Goal: Task Accomplishment & Management: Manage account settings

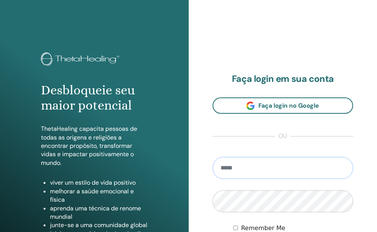
type input "**********"
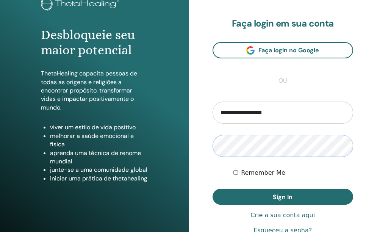
scroll to position [59, 0]
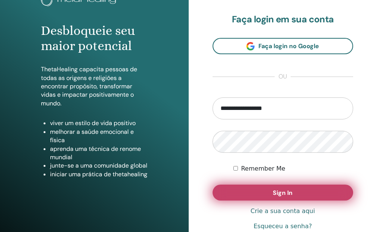
click at [289, 198] on button "Sign In" at bounding box center [282, 192] width 141 height 16
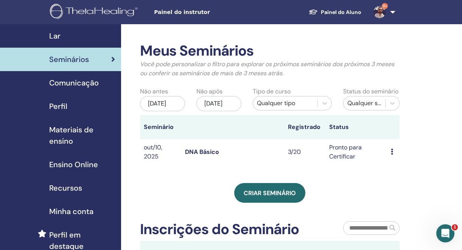
click at [390, 157] on td "Visualizar Editar Participantes Cancelar" at bounding box center [393, 152] width 12 height 26
click at [392, 155] on icon at bounding box center [392, 152] width 2 height 6
click at [394, 184] on link "Participantes" at bounding box center [402, 186] width 37 height 8
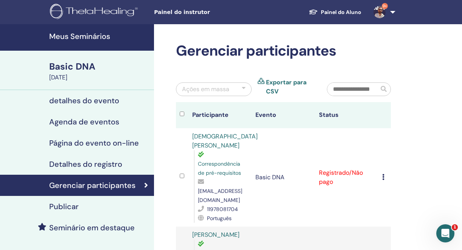
click at [383, 174] on icon at bounding box center [383, 177] width 2 height 6
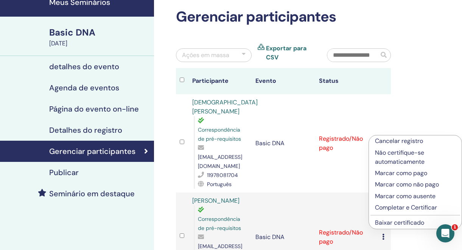
scroll to position [36, 0]
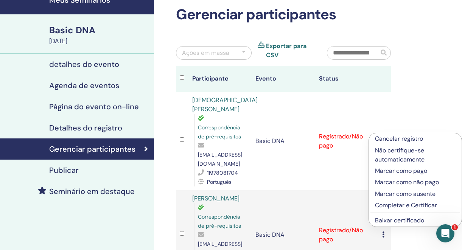
click at [396, 203] on p "Completar e Certificar" at bounding box center [415, 205] width 81 height 9
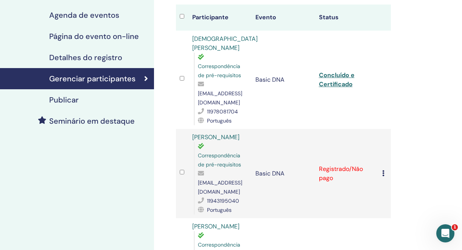
scroll to position [115, 0]
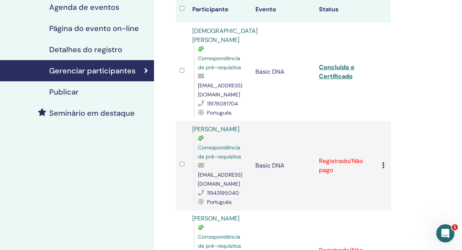
click at [351, 139] on td "Registrado/Não pago" at bounding box center [346, 165] width 63 height 89
click at [382, 147] on td "Cancelar registro Não certifique-se automaticamente Marcar como pago Marcar com…" at bounding box center [385, 165] width 12 height 89
click at [382, 161] on div "Cancelar registro Não certifique-se automaticamente Marcar como pago Marcar com…" at bounding box center [384, 165] width 5 height 9
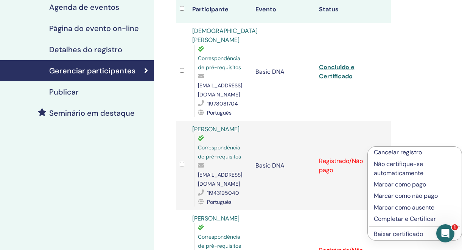
click at [388, 221] on p "Completar e Certificar" at bounding box center [415, 219] width 82 height 9
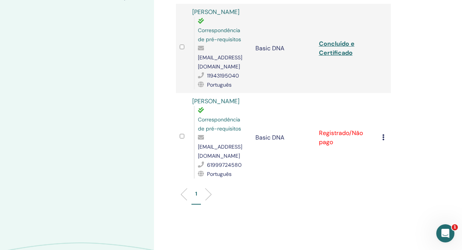
click at [383, 134] on icon at bounding box center [383, 137] width 2 height 6
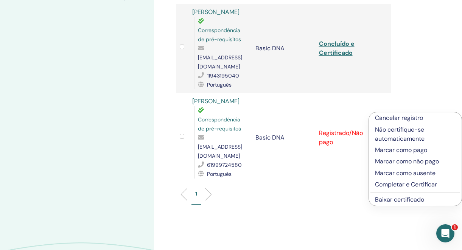
click at [394, 184] on p "Completar e Certificar" at bounding box center [415, 184] width 81 height 9
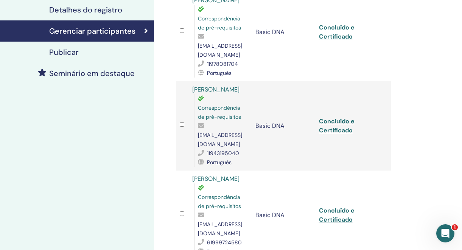
scroll to position [101, 0]
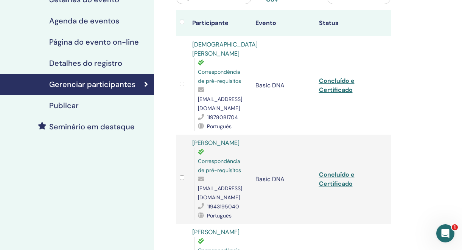
click at [337, 78] on link "Concluído e Certificado" at bounding box center [337, 85] width 36 height 17
click at [335, 171] on link "Concluído e Certificado" at bounding box center [337, 179] width 36 height 17
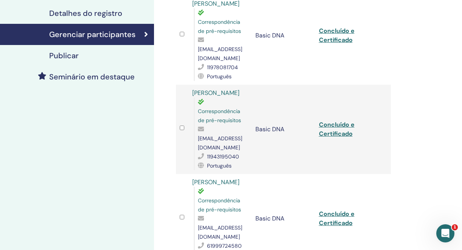
scroll to position [152, 0]
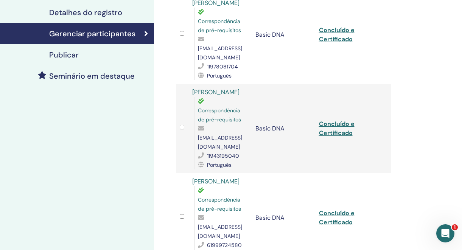
click at [340, 209] on link "Concluído e Certificado" at bounding box center [337, 217] width 36 height 17
click at [333, 209] on link "Concluído e Certificado" at bounding box center [337, 217] width 36 height 17
